Goal: Information Seeking & Learning: Learn about a topic

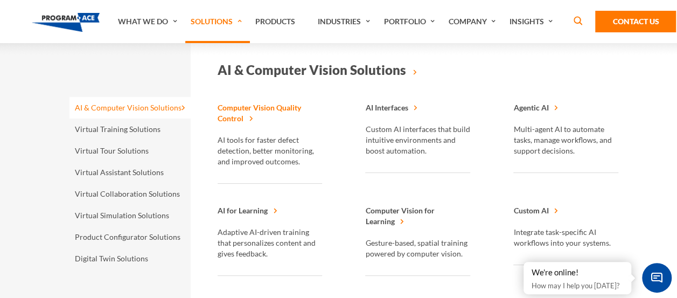
click at [262, 104] on span "Computer Vision Quality Control" at bounding box center [260, 113] width 84 height 20
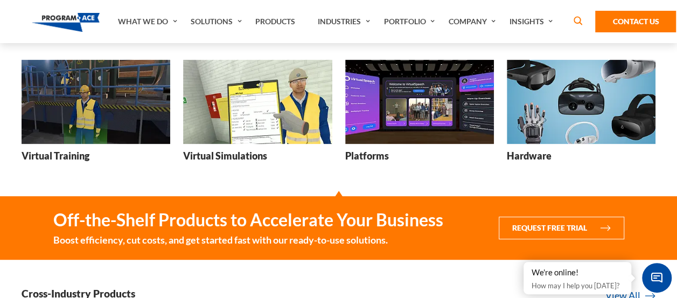
scroll to position [168, 0]
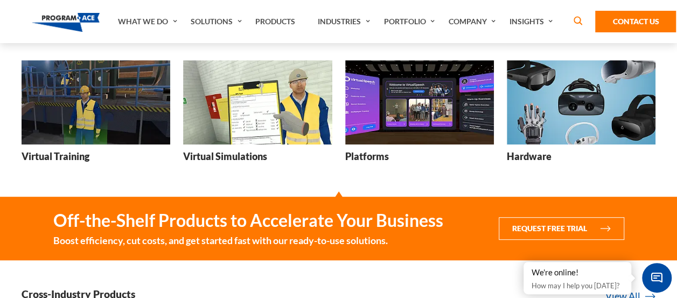
click at [80, 110] on img at bounding box center [96, 102] width 149 height 84
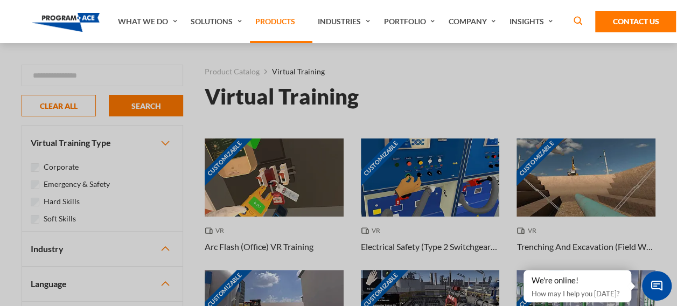
click at [277, 23] on link "Products" at bounding box center [281, 21] width 62 height 43
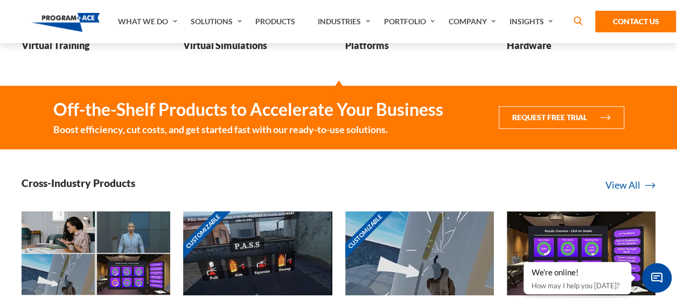
scroll to position [148, 0]
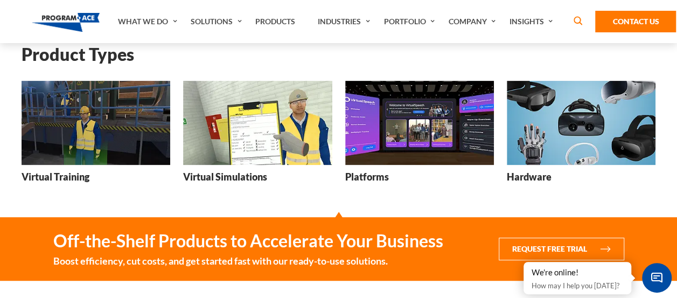
click at [457, 123] on img at bounding box center [419, 123] width 149 height 84
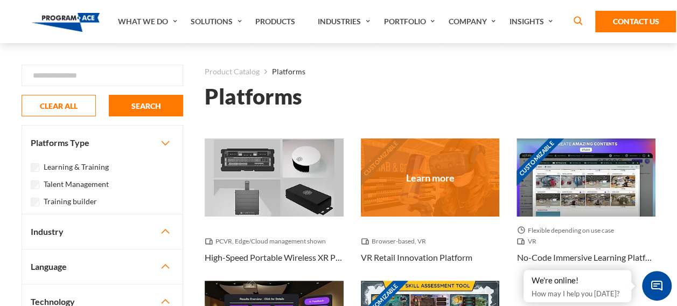
click at [440, 170] on div "Customizable" at bounding box center [430, 177] width 139 height 78
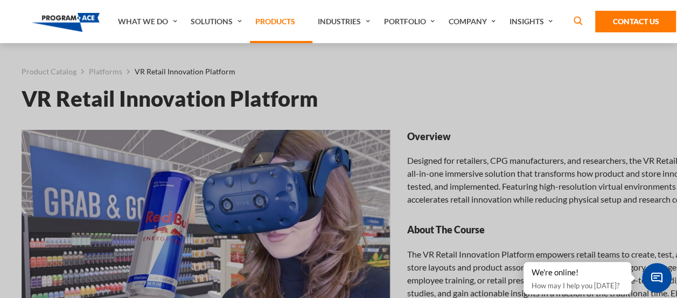
click at [273, 22] on link "Products" at bounding box center [281, 21] width 62 height 43
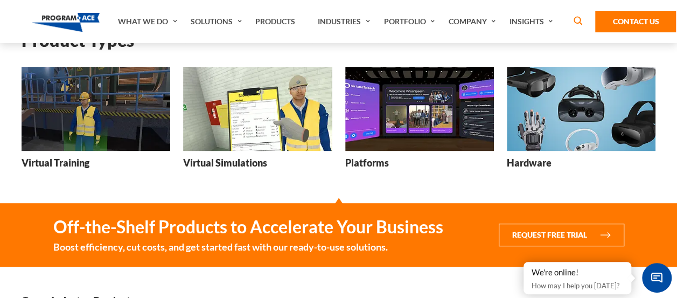
scroll to position [165, 0]
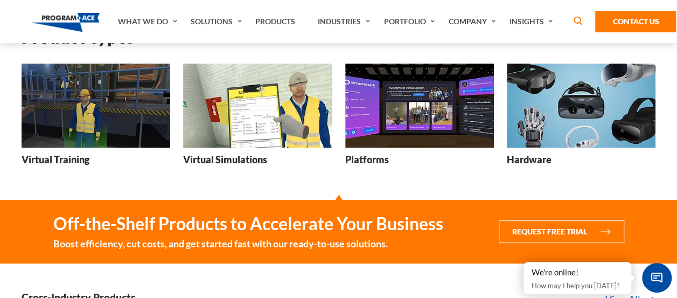
click at [236, 94] on img at bounding box center [257, 106] width 149 height 84
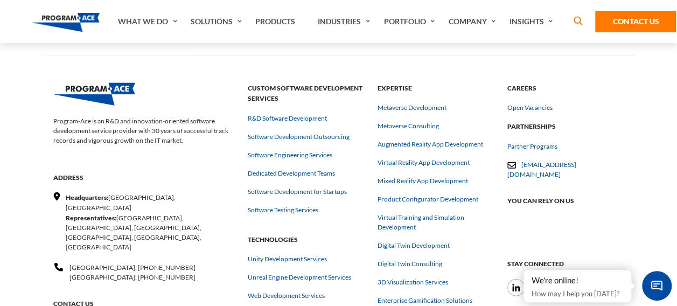
scroll to position [1268, 0]
